Goal: Information Seeking & Learning: Learn about a topic

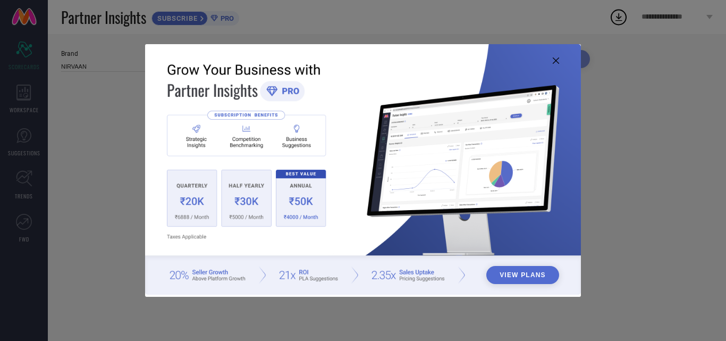
type input "All"
click at [553, 55] on img at bounding box center [363, 169] width 436 height 250
click at [555, 63] on icon at bounding box center [556, 60] width 6 height 6
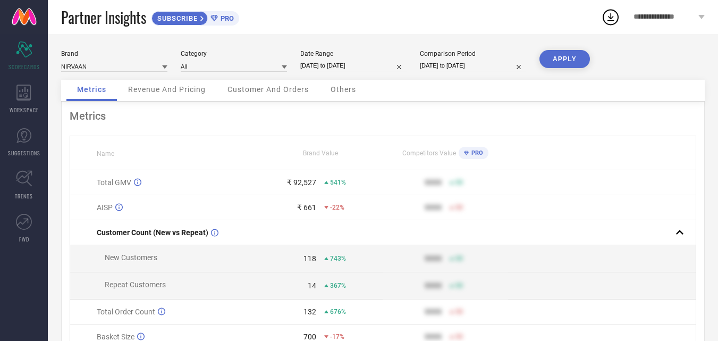
click at [284, 66] on icon at bounding box center [284, 67] width 5 height 4
click at [284, 66] on icon at bounding box center [284, 66] width 5 height 5
click at [566, 58] on button "APPLY" at bounding box center [565, 59] width 51 height 18
click at [186, 90] on span "Revenue And Pricing" at bounding box center [167, 89] width 78 height 9
click at [274, 93] on span "Customer And Orders" at bounding box center [268, 89] width 81 height 9
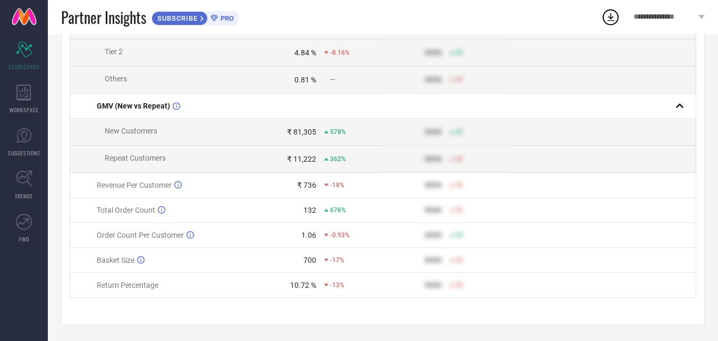
scroll to position [545, 0]
